Goal: Go to known website: Access a specific website the user already knows

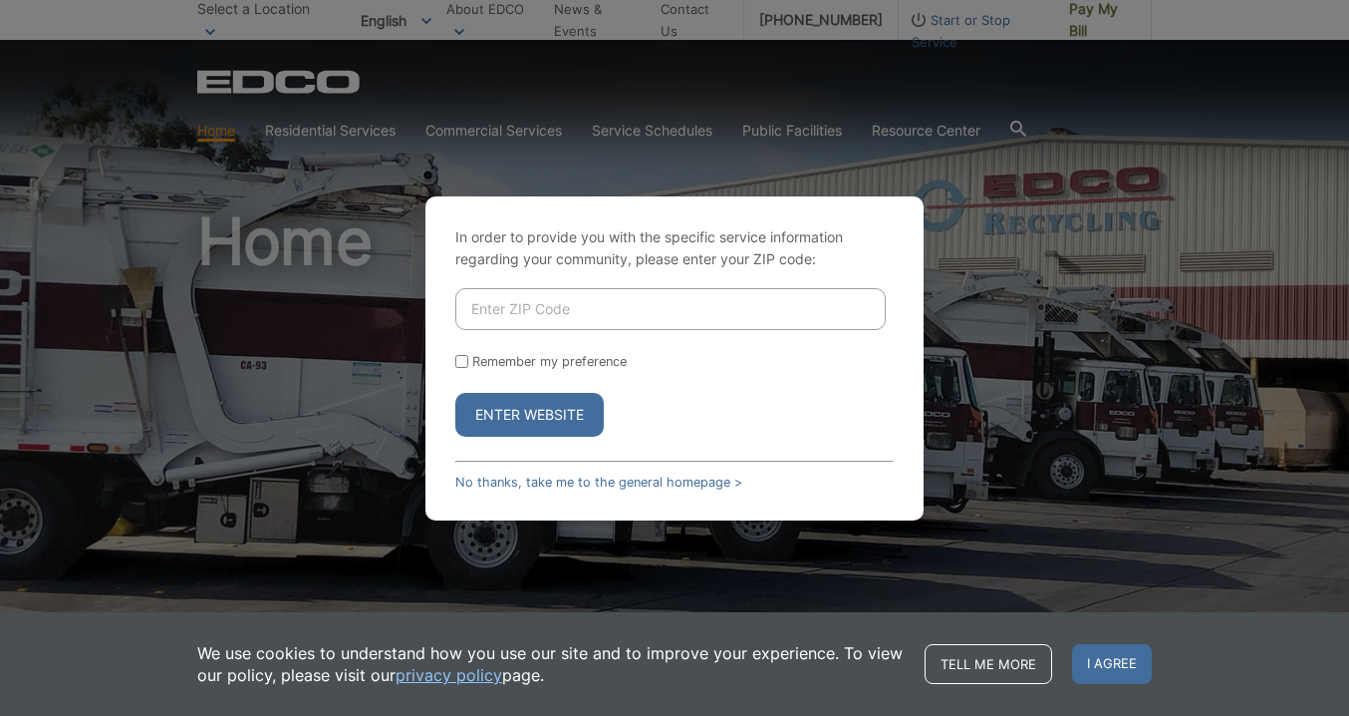
click at [668, 310] on input "Enter ZIP Code" at bounding box center [670, 309] width 431 height 42
type input "92118"
click at [460, 358] on input "Remember my preference" at bounding box center [461, 361] width 13 height 13
checkbox input "true"
click at [543, 405] on button "Enter Website" at bounding box center [529, 415] width 148 height 44
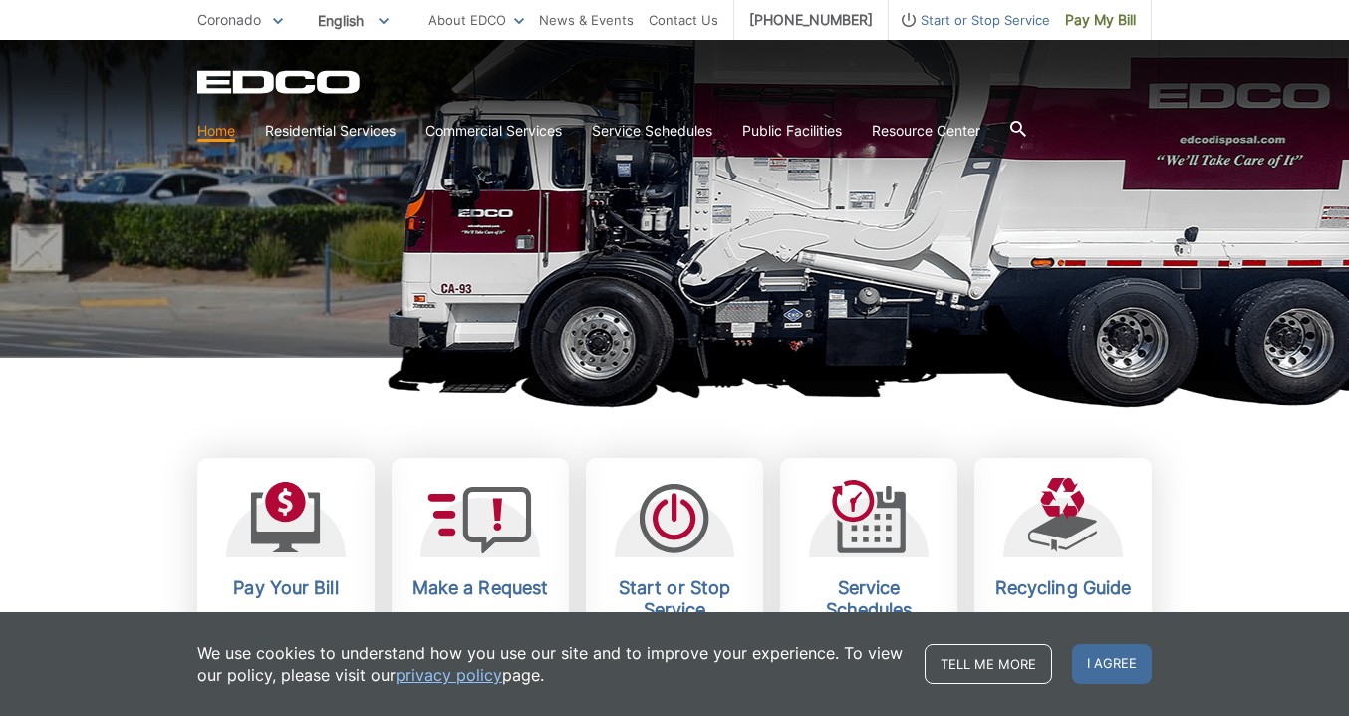
scroll to position [276, 0]
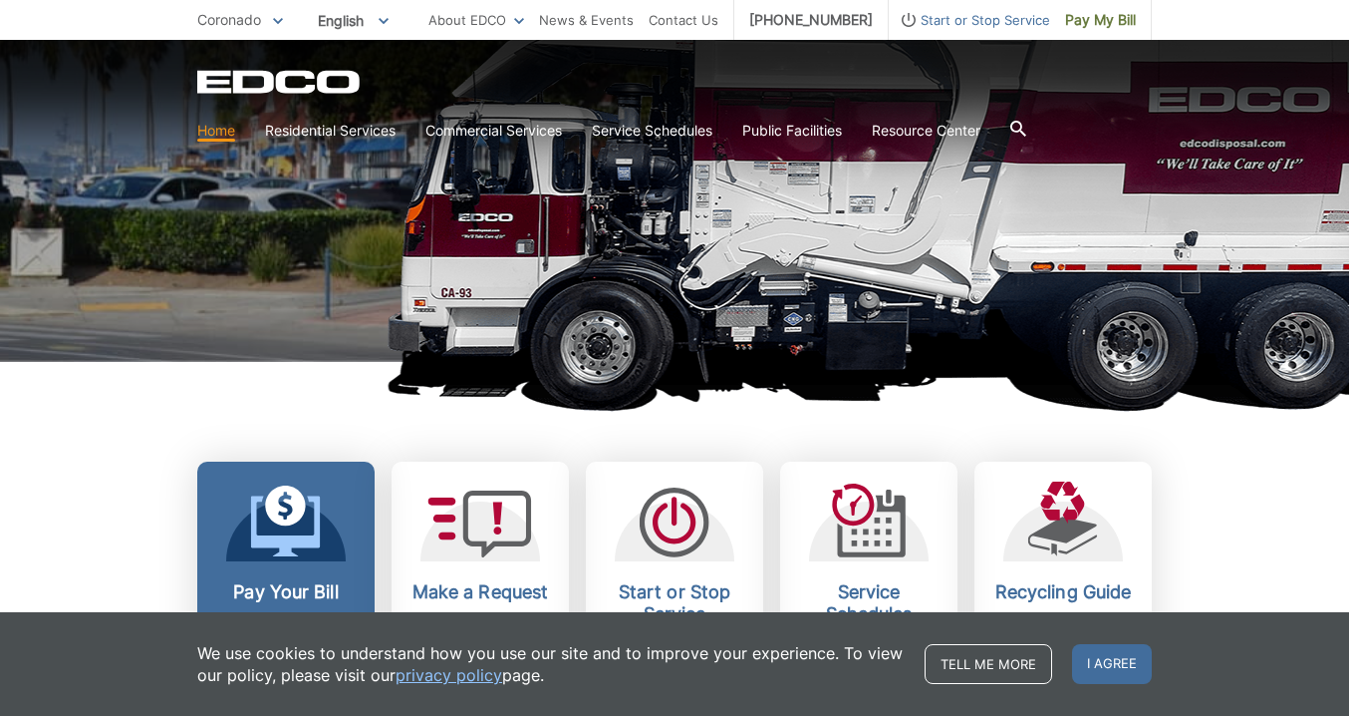
click at [281, 528] on icon at bounding box center [286, 521] width 70 height 72
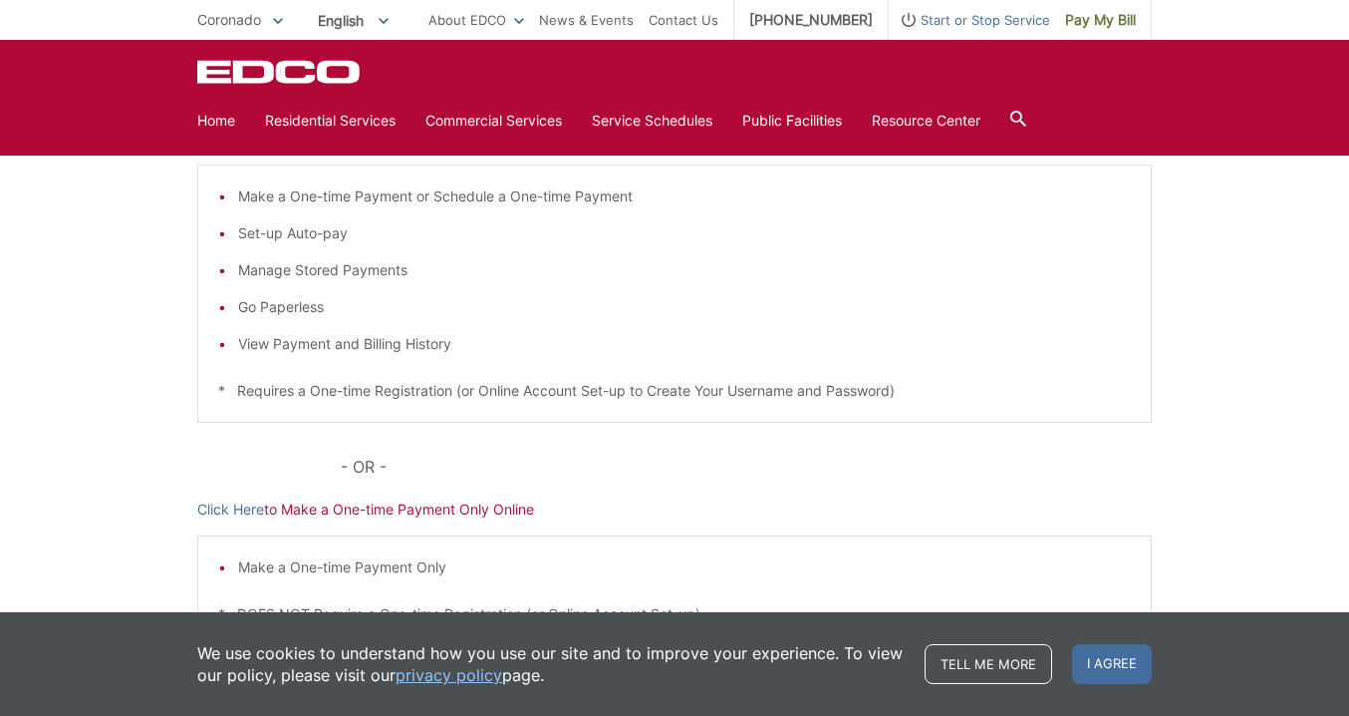
scroll to position [370, 0]
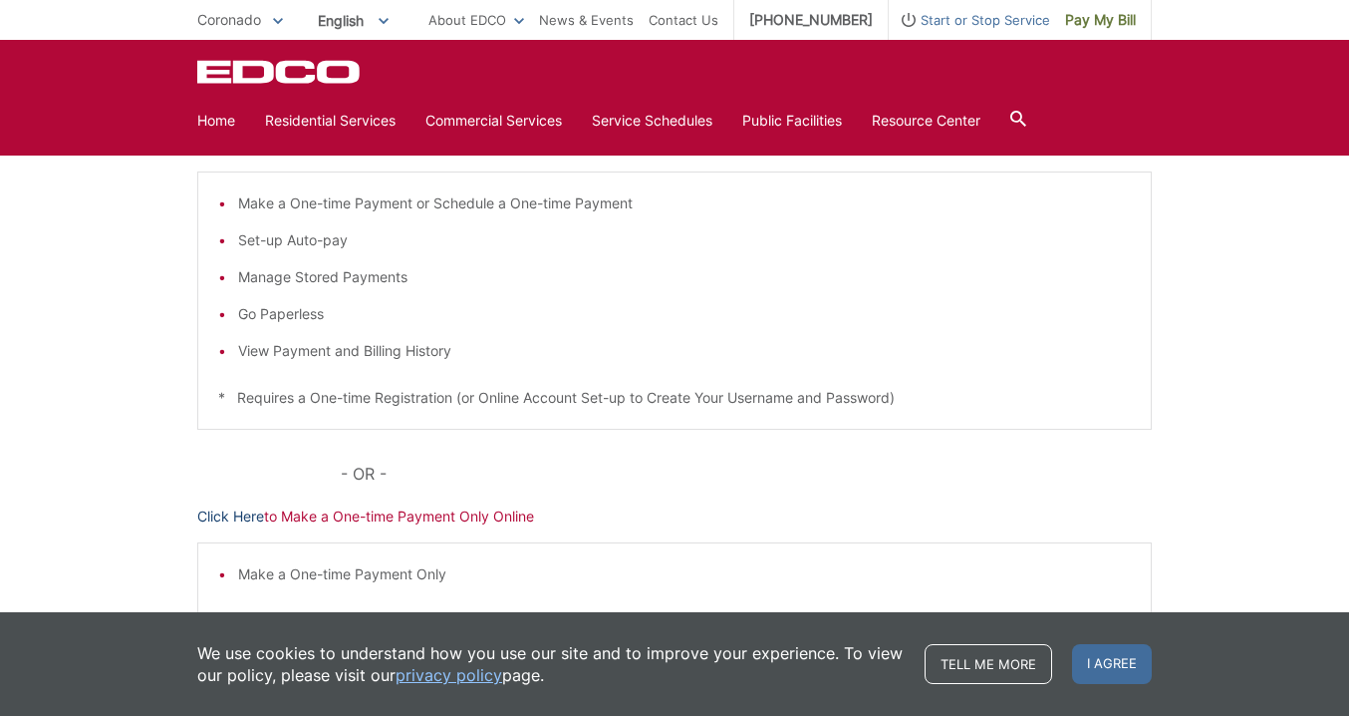
click at [221, 518] on link "Click Here" at bounding box center [230, 516] width 67 height 22
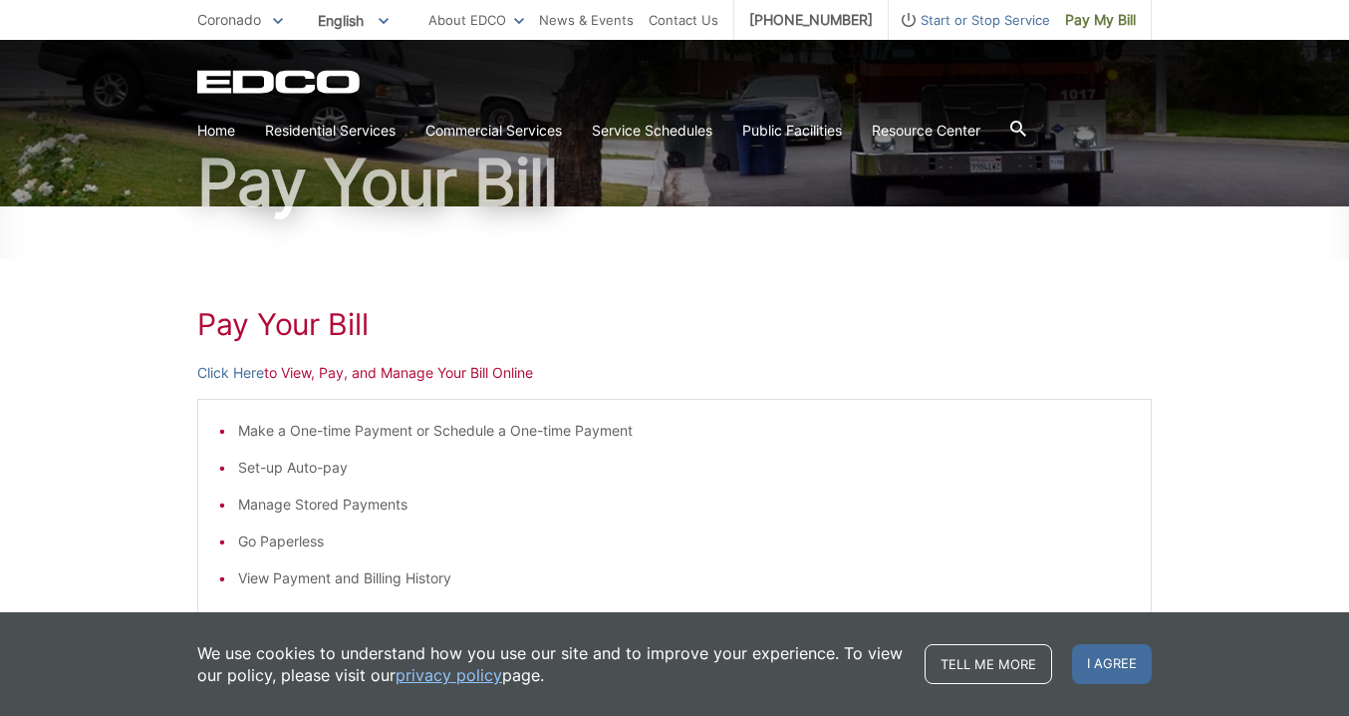
scroll to position [142, 0]
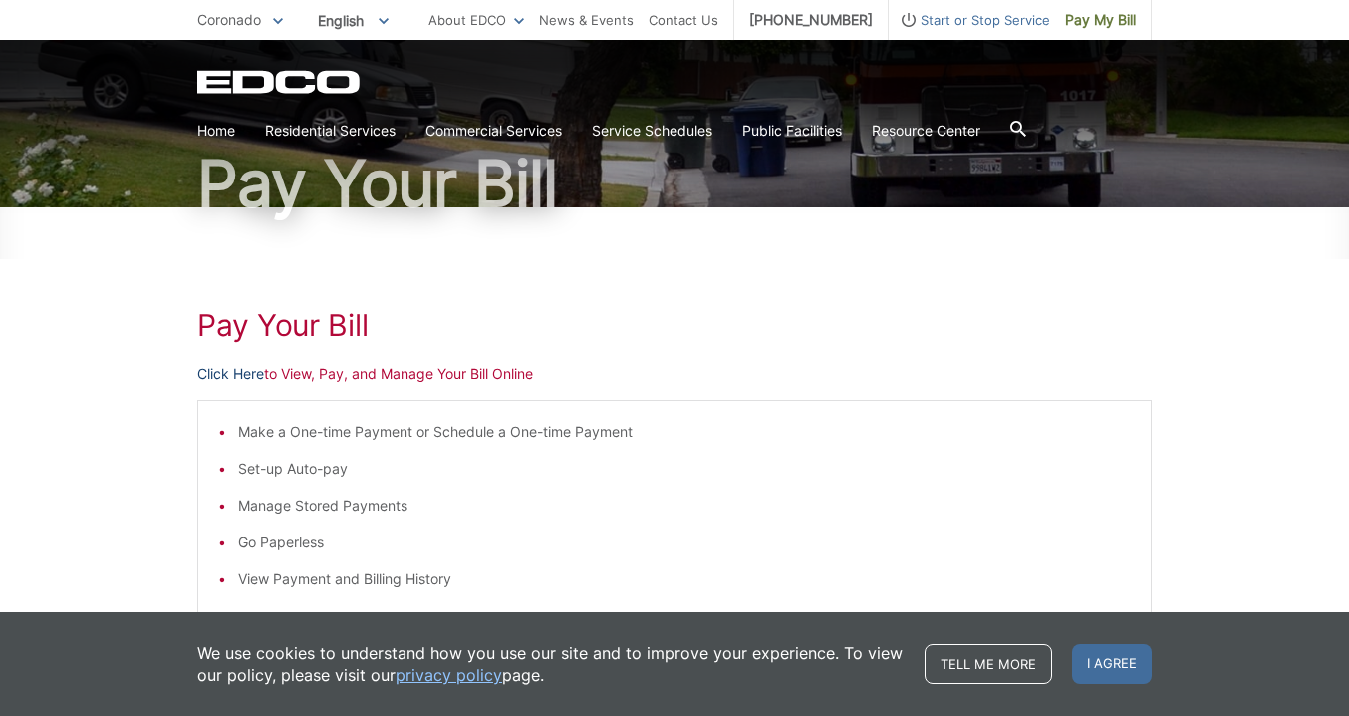
click at [233, 368] on link "Click Here" at bounding box center [230, 374] width 67 height 22
